Goal: Use online tool/utility: Utilize a website feature to perform a specific function

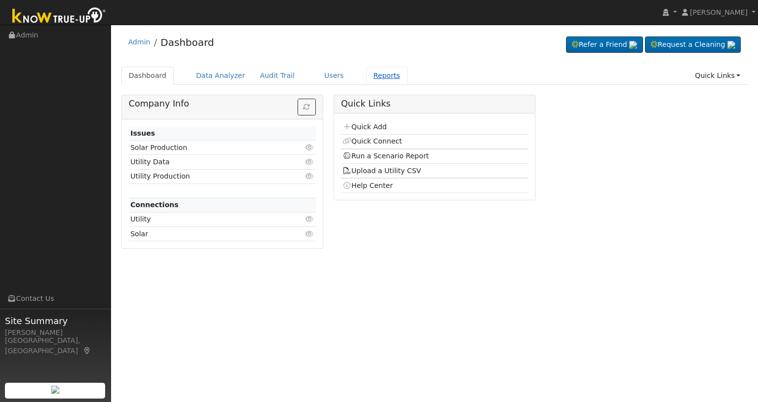
click at [366, 82] on link "Reports" at bounding box center [386, 76] width 41 height 18
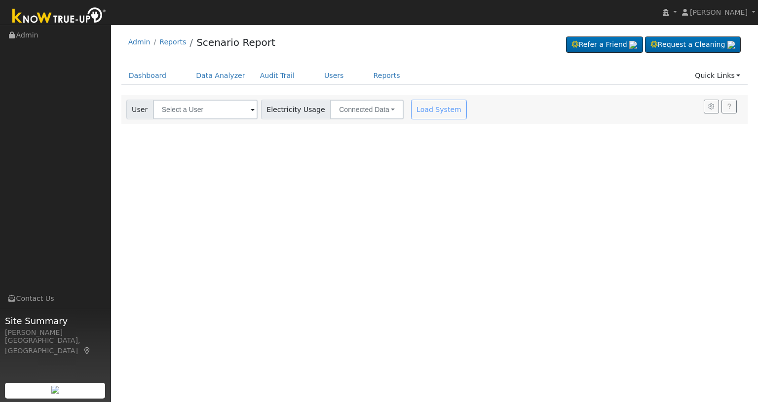
click at [251, 114] on span at bounding box center [253, 110] width 4 height 11
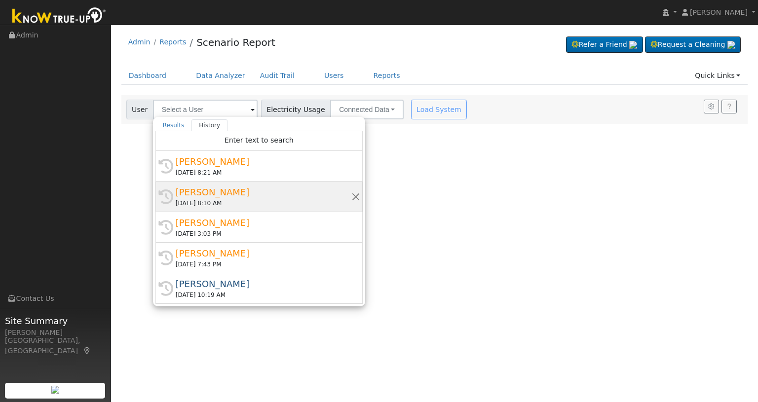
click at [209, 193] on div "[PERSON_NAME]" at bounding box center [264, 191] width 176 height 13
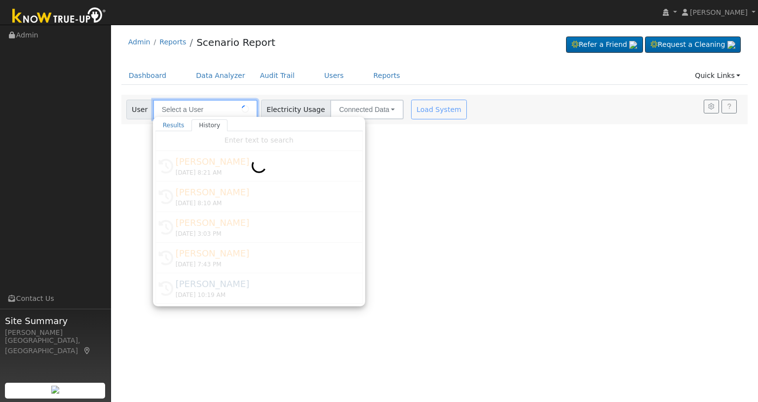
type input "[PERSON_NAME]"
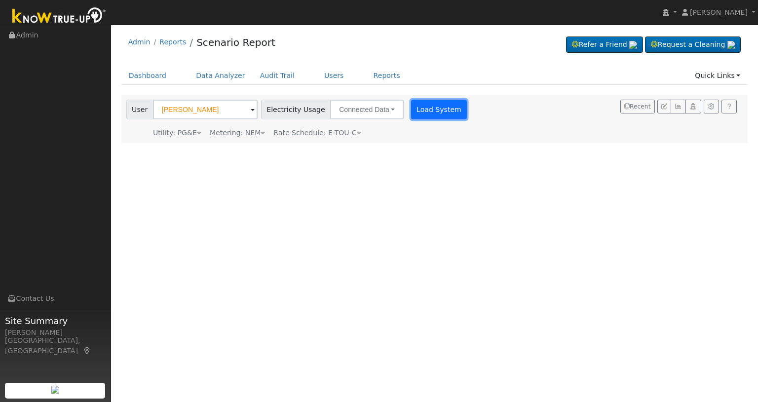
click at [421, 114] on button "Load System" at bounding box center [439, 110] width 56 height 20
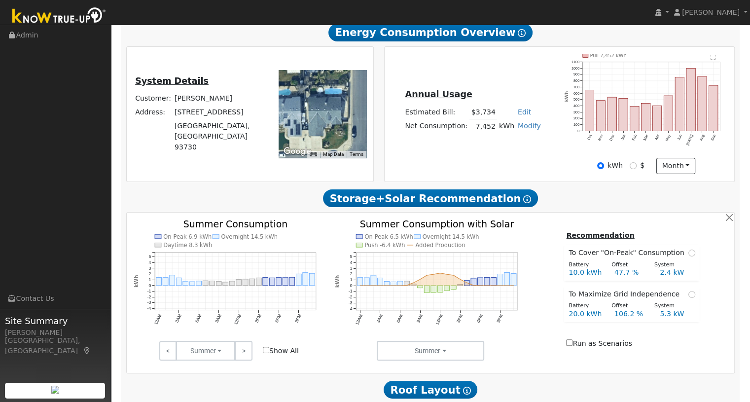
scroll to position [197, 0]
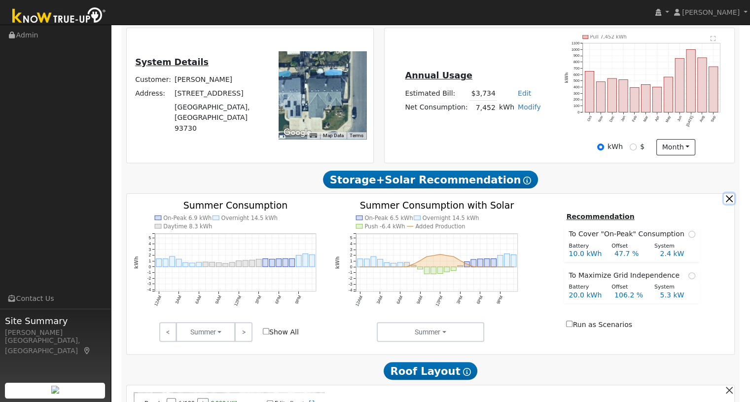
click at [730, 200] on button "button" at bounding box center [729, 198] width 10 height 10
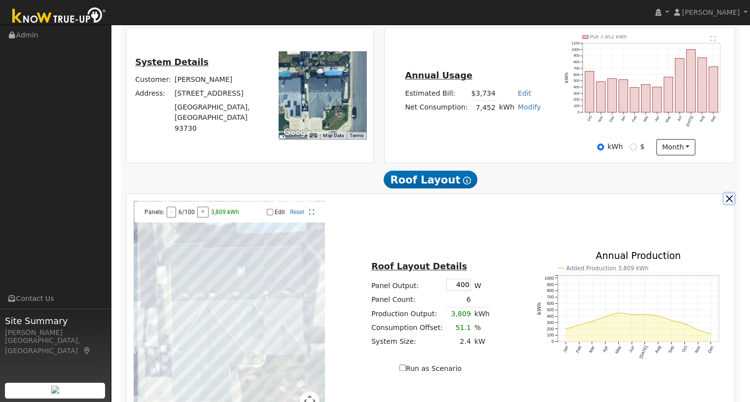
click at [730, 200] on button "button" at bounding box center [729, 198] width 10 height 10
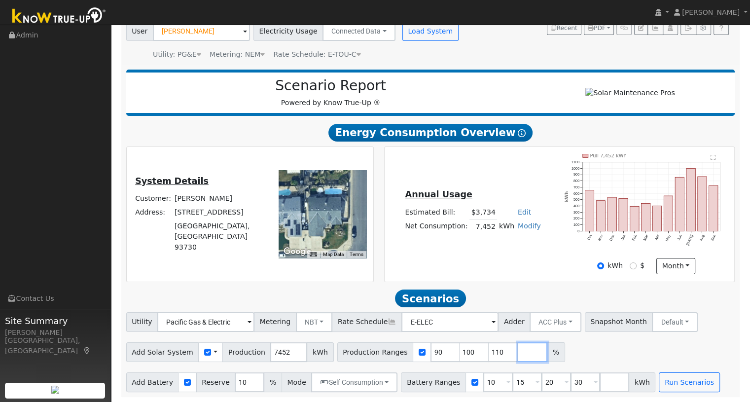
click at [518, 355] on input "number" at bounding box center [533, 352] width 30 height 20
type input "154"
drag, startPoint x: 481, startPoint y: 351, endPoint x: 472, endPoint y: 354, distance: 9.7
click at [489, 354] on input "110" at bounding box center [504, 352] width 30 height 20
type input "154"
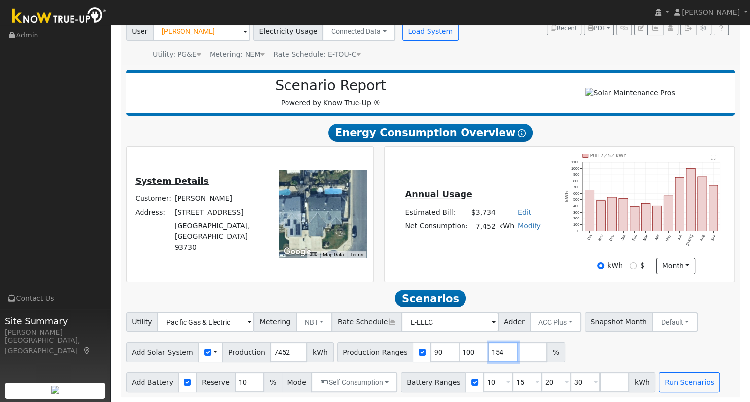
type input "154"
drag, startPoint x: 456, startPoint y: 351, endPoint x: 438, endPoint y: 351, distance: 18.3
click at [438, 352] on div "Production Ranges 90 100 154 %" at bounding box center [451, 352] width 228 height 20
type input "154"
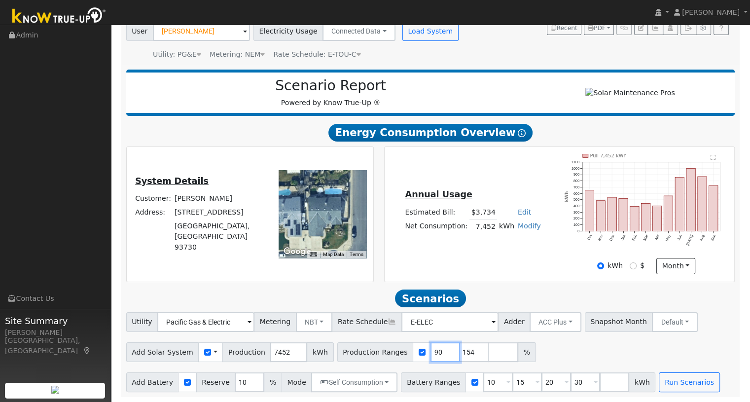
drag, startPoint x: 423, startPoint y: 350, endPoint x: 404, endPoint y: 351, distance: 19.8
click at [431, 355] on input "90" at bounding box center [446, 352] width 30 height 20
type input "154"
drag, startPoint x: 478, startPoint y: 384, endPoint x: 468, endPoint y: 383, distance: 10.0
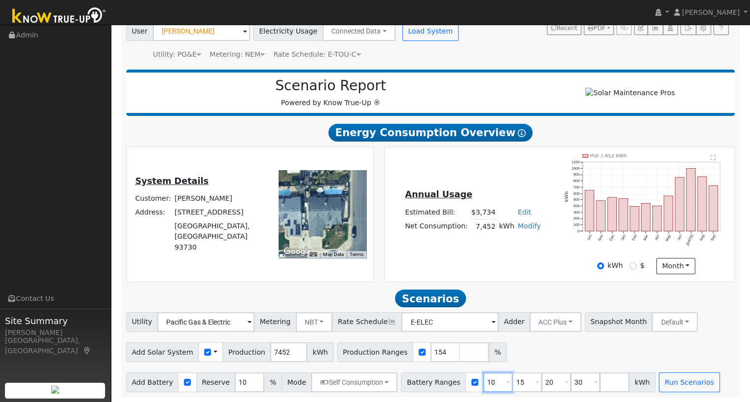
click at [483, 383] on input "10" at bounding box center [498, 382] width 30 height 20
type input "15"
type input "20"
type input "30"
type input "15"
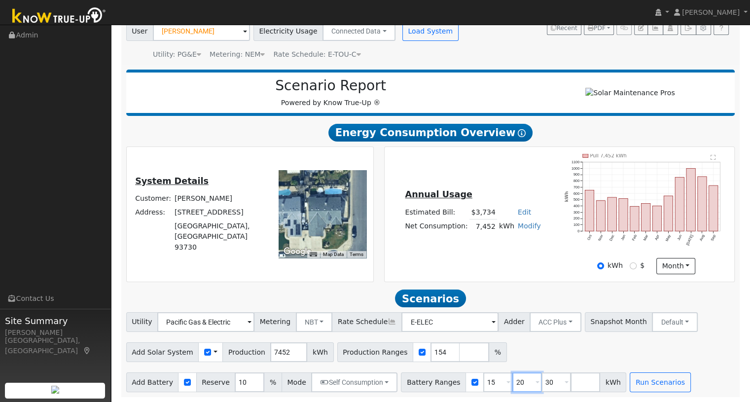
drag, startPoint x: 508, startPoint y: 384, endPoint x: 499, endPoint y: 387, distance: 9.4
click at [513, 387] on input "20" at bounding box center [528, 382] width 30 height 20
type input "30"
drag, startPoint x: 507, startPoint y: 380, endPoint x: 495, endPoint y: 379, distance: 11.4
click at [513, 380] on input "30" at bounding box center [528, 382] width 30 height 20
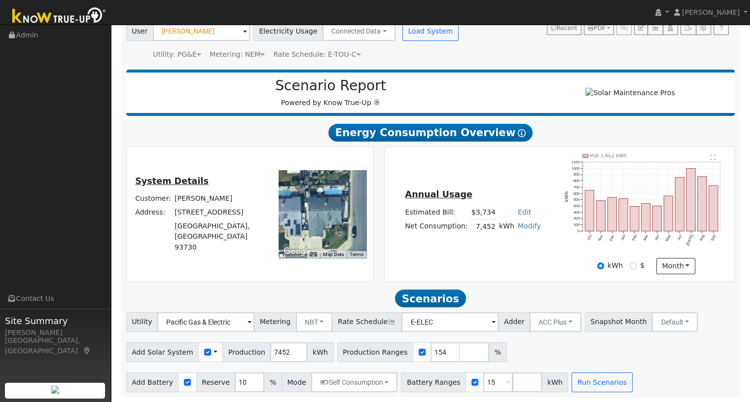
click at [531, 359] on div "Add Solar System Use CSV Data Production 7452 kWh Production Ranges 154 %" at bounding box center [430, 350] width 613 height 23
click at [354, 387] on button "Self Consumption" at bounding box center [354, 382] width 86 height 20
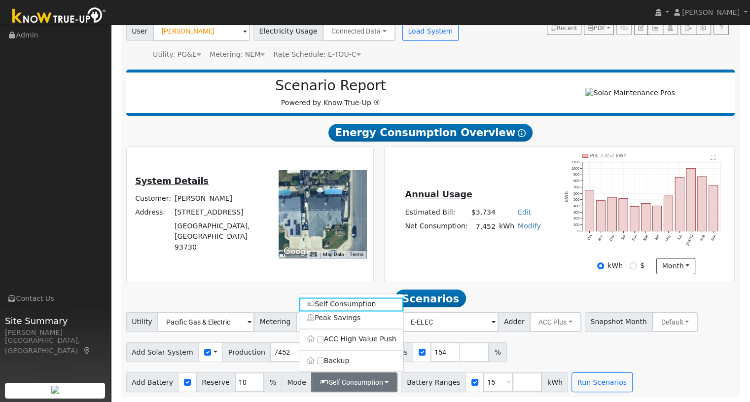
click at [331, 363] on label "Backup" at bounding box center [351, 361] width 104 height 14
click at [324, 363] on input "Backup" at bounding box center [320, 360] width 7 height 7
type input "20"
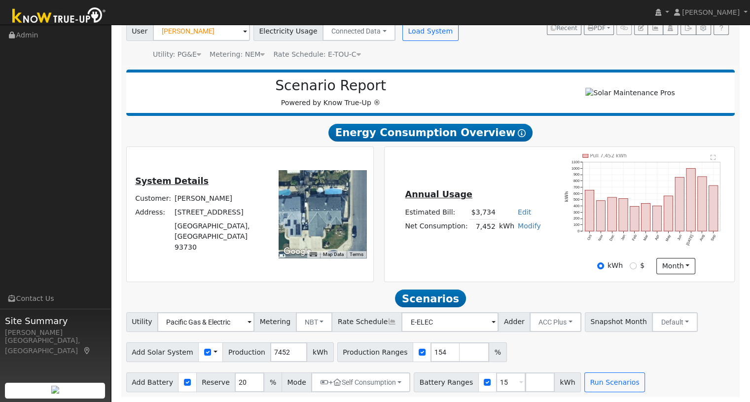
click at [547, 357] on div "Add Solar System Use CSV Data Production 7452 kWh Production Ranges 154 %" at bounding box center [430, 350] width 613 height 23
click at [606, 384] on button "Run Scenarios" at bounding box center [615, 382] width 61 height 20
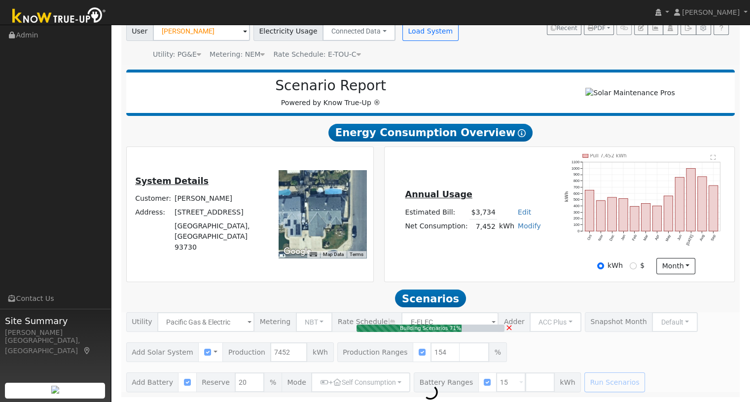
type input "7.7"
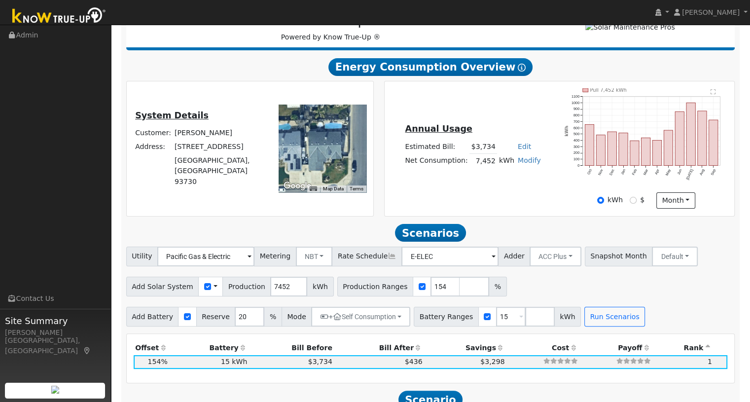
scroll to position [495, 0]
